Goal: Contribute content

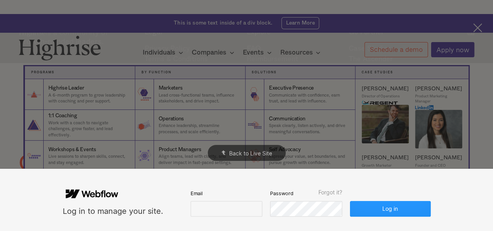
scroll to position [505, 0]
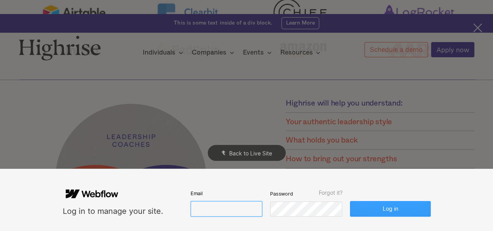
type input "[EMAIL_ADDRESS][DOMAIN_NAME]"
click at [370, 211] on button "Log in" at bounding box center [390, 209] width 80 height 16
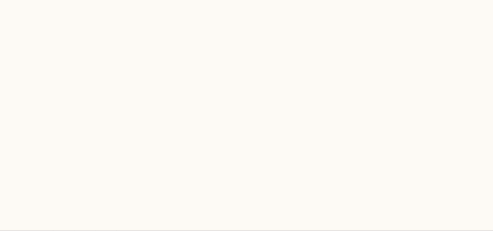
scroll to position [0, 0]
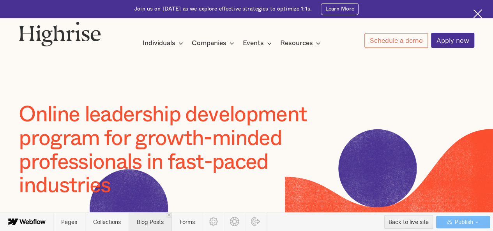
click at [147, 229] on span "Blog Posts" at bounding box center [150, 221] width 43 height 19
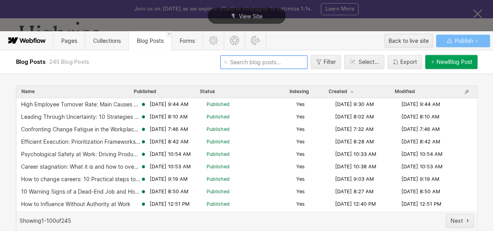
click at [252, 62] on input "text" at bounding box center [263, 62] width 87 height 14
paste input "[URL][DOMAIN_NAME]"
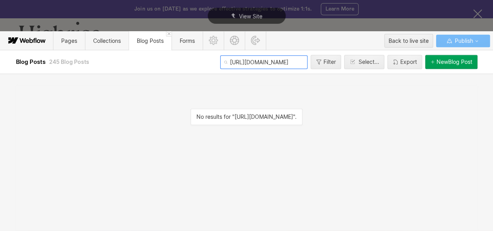
drag, startPoint x: 266, startPoint y: 63, endPoint x: 176, endPoint y: 64, distance: 90.4
click at [176, 64] on div "Blog Posts 245 Blog Posts [URL][DOMAIN_NAME] Filter Select... Export New Blog P…" at bounding box center [246, 61] width 467 height 23
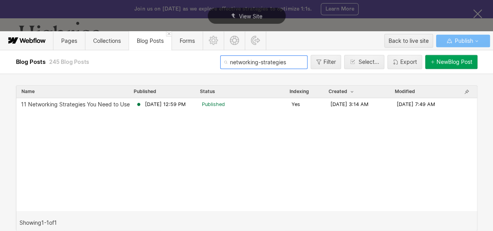
click at [259, 62] on input "networking-strategies" at bounding box center [263, 62] width 87 height 14
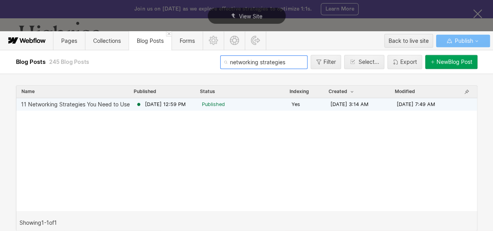
type input "networking strategies"
click at [219, 106] on span "Published" at bounding box center [213, 104] width 23 height 7
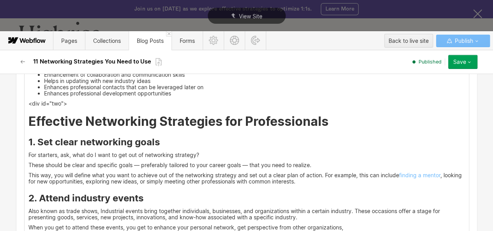
scroll to position [934, 0]
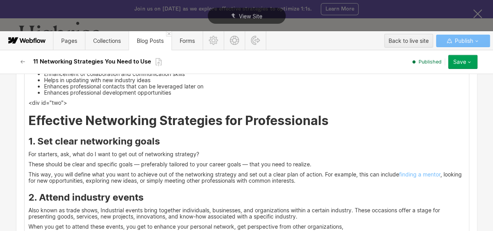
click at [324, 120] on h2 "Effective Networking Strategies for Professionals" at bounding box center [246, 121] width 436 height 14
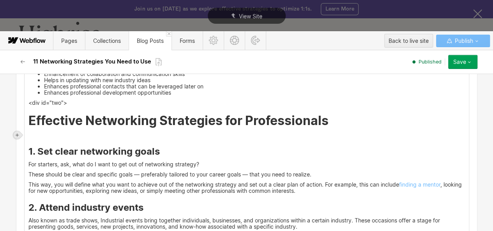
click at [18, 135] on icon at bounding box center [17, 135] width 5 height 5
click at [28, 135] on div at bounding box center [32, 135] width 15 height 12
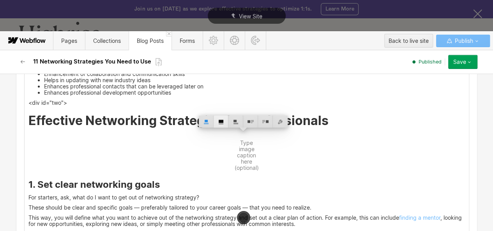
click at [218, 122] on div at bounding box center [220, 122] width 15 height 12
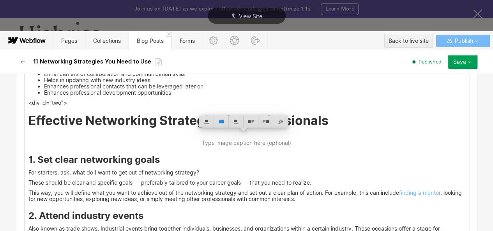
click at [63, 121] on h2 "Effective Networking Strategies for Professionals" at bounding box center [246, 121] width 436 height 14
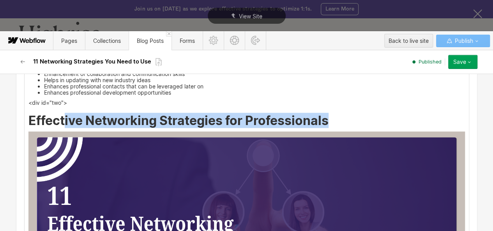
drag, startPoint x: 110, startPoint y: 120, endPoint x: 325, endPoint y: 123, distance: 214.6
click at [325, 123] on h2 "Effective Networking Strategies for Professionals" at bounding box center [246, 121] width 436 height 14
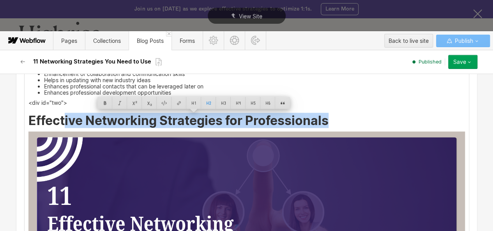
copy h2 "ive Networking Strategies for Professionals"
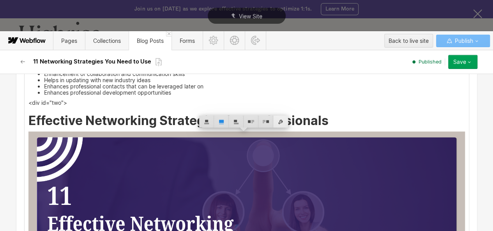
click at [284, 122] on div at bounding box center [280, 122] width 15 height 12
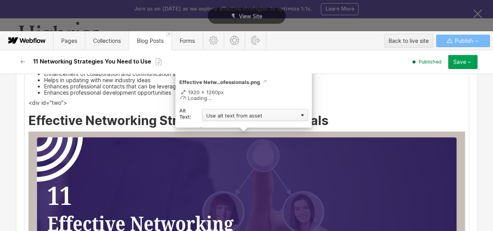
click at [239, 110] on div "Use alt text from asset" at bounding box center [255, 115] width 106 height 12
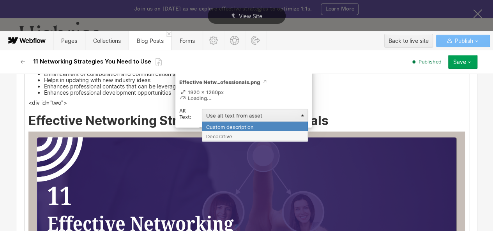
click at [234, 124] on div "Custom description" at bounding box center [255, 127] width 106 height 10
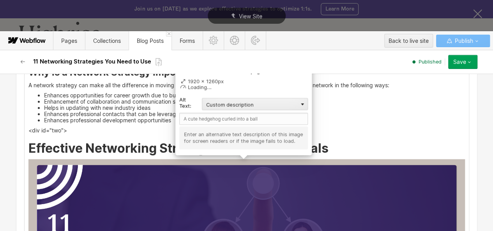
scroll to position [906, 0]
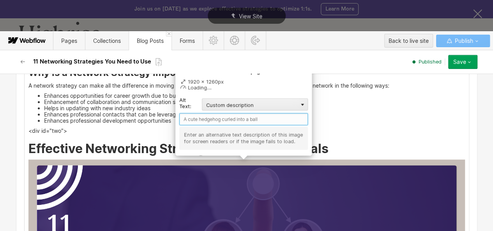
click at [209, 118] on input "text" at bounding box center [243, 119] width 129 height 12
paste input "ive Networking Strategies for Professionals"
type input "ive Networking Strategies for Professionals"
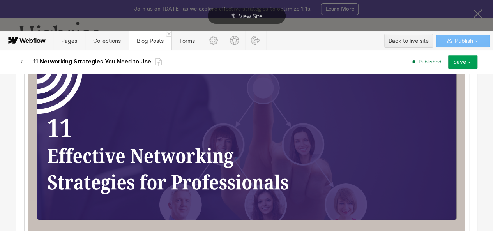
scroll to position [1002, 0]
click at [463, 63] on div "Save" at bounding box center [459, 62] width 13 height 6
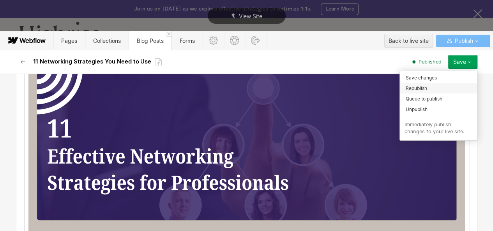
click at [433, 90] on div "Republish" at bounding box center [438, 88] width 77 height 11
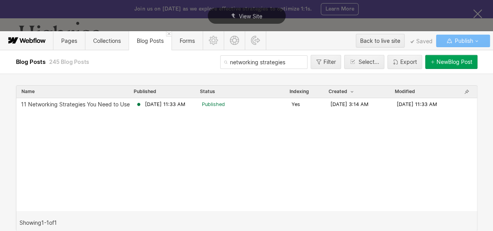
click at [245, 63] on input "networking strategies" at bounding box center [263, 62] width 87 height 14
paste input "onprofit-leadership"
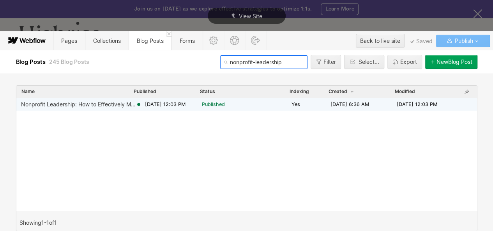
type input "nonprofit-leadership"
click at [214, 104] on span "Published" at bounding box center [213, 104] width 23 height 7
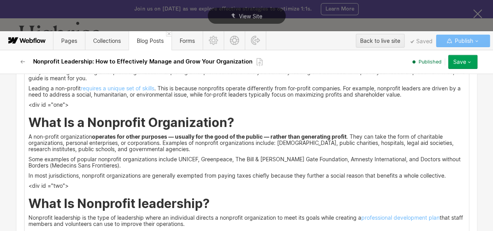
scroll to position [759, 0]
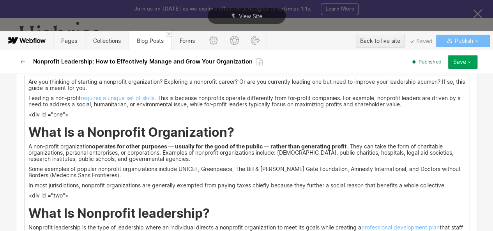
click at [233, 132] on h2 "What Is a Nonprofit Organization?" at bounding box center [246, 132] width 436 height 14
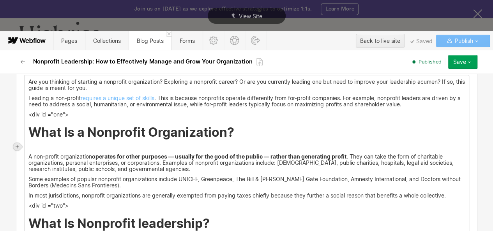
click at [15, 144] on icon at bounding box center [17, 146] width 5 height 5
click at [32, 147] on div at bounding box center [32, 146] width 15 height 12
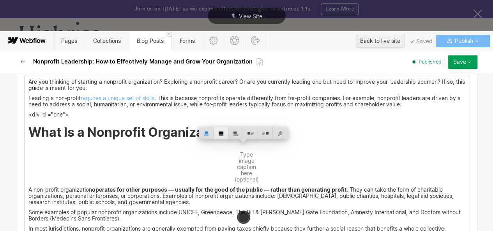
click at [219, 133] on div at bounding box center [220, 133] width 15 height 12
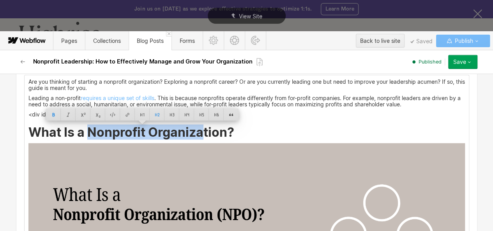
drag, startPoint x: 197, startPoint y: 136, endPoint x: 222, endPoint y: 135, distance: 24.5
click at [222, 135] on strong "What Is a Nonprofit Organization?" at bounding box center [131, 131] width 206 height 15
copy strong "Nonprofit Organization"
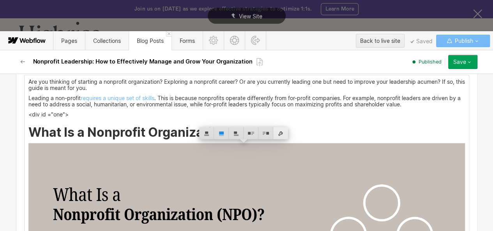
click at [276, 134] on div at bounding box center [280, 133] width 15 height 12
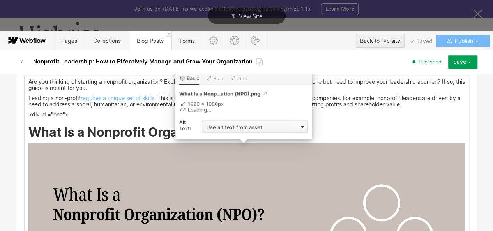
click at [265, 128] on div "Use alt text from asset" at bounding box center [255, 126] width 106 height 12
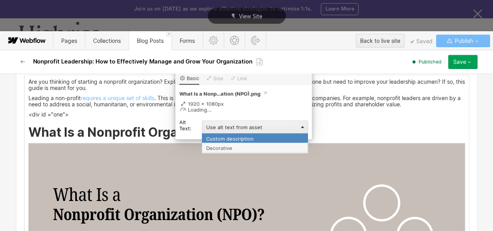
click at [242, 140] on div "Custom description" at bounding box center [255, 138] width 106 height 10
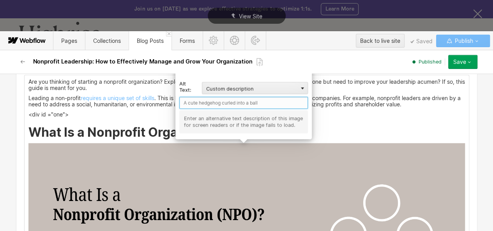
click at [200, 104] on input "text" at bounding box center [243, 103] width 129 height 12
paste input "Nonprofit Organization"
type input "Nonprofit Organization"
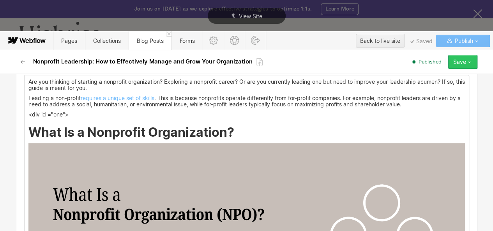
click at [468, 62] on icon "button" at bounding box center [469, 62] width 6 height 6
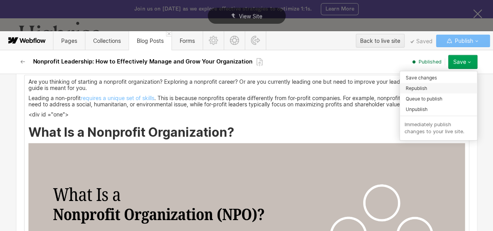
click at [417, 85] on span "Republish" at bounding box center [415, 88] width 21 height 7
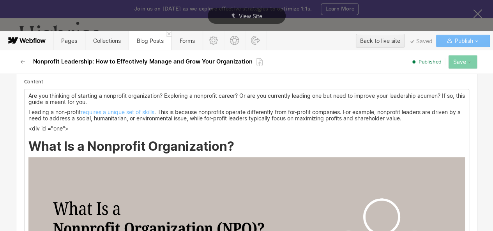
scroll to position [745, 0]
